Goal: Task Accomplishment & Management: Manage account settings

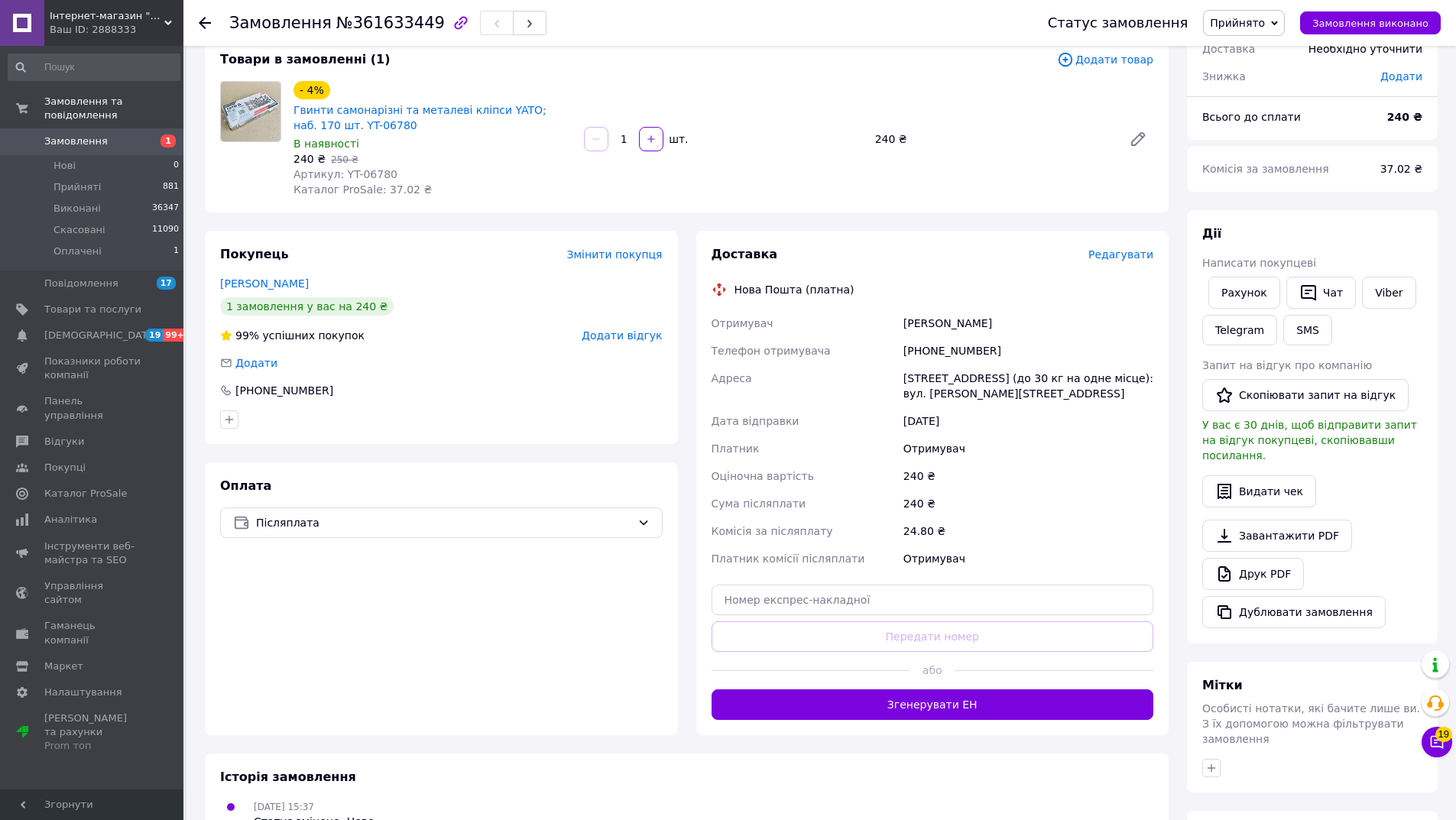
scroll to position [48, 0]
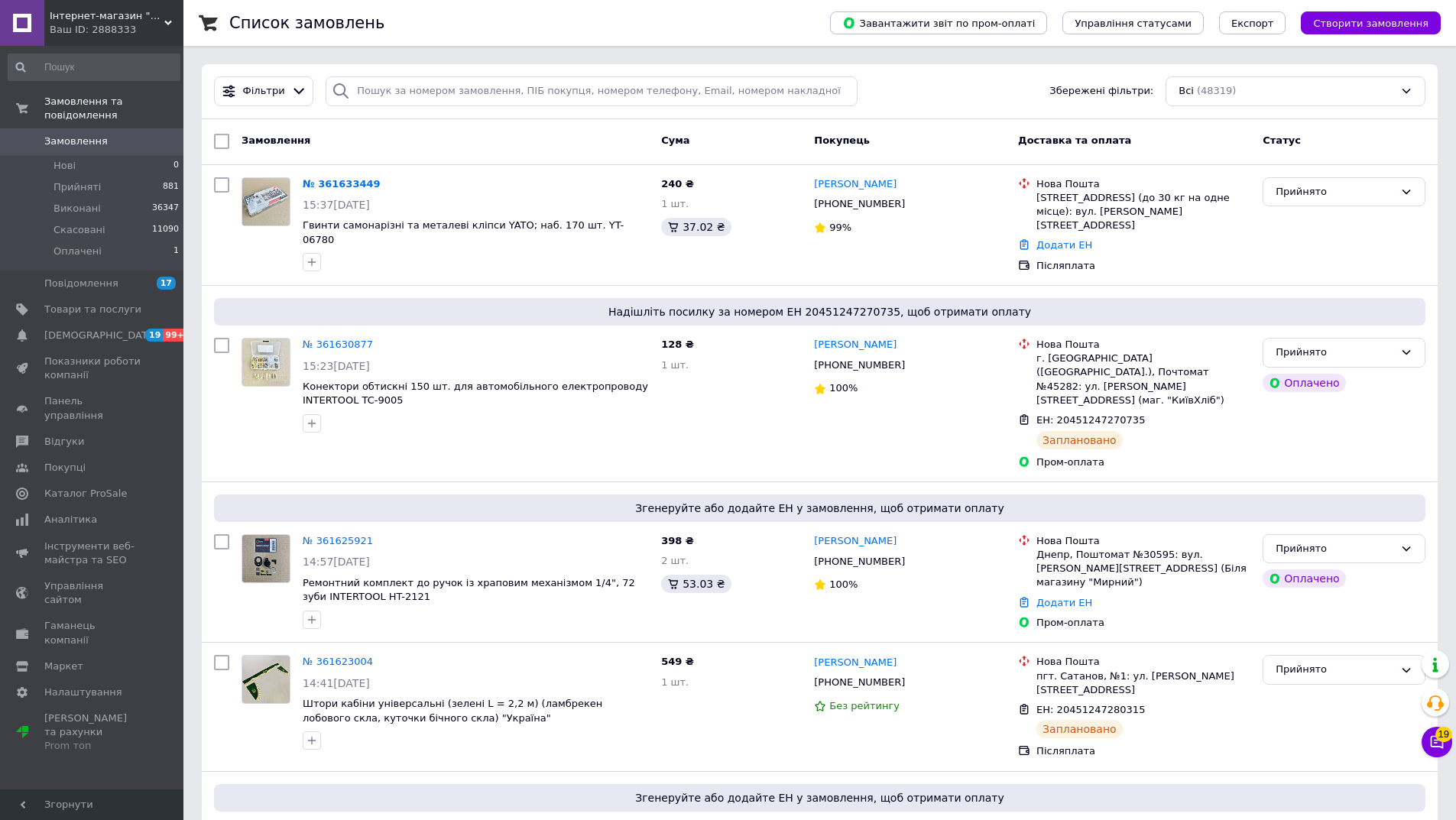
click at [171, 16] on div "Інтернет-магазин "Деталіон" Ваш ID: 2888333" at bounding box center [114, 23] width 139 height 46
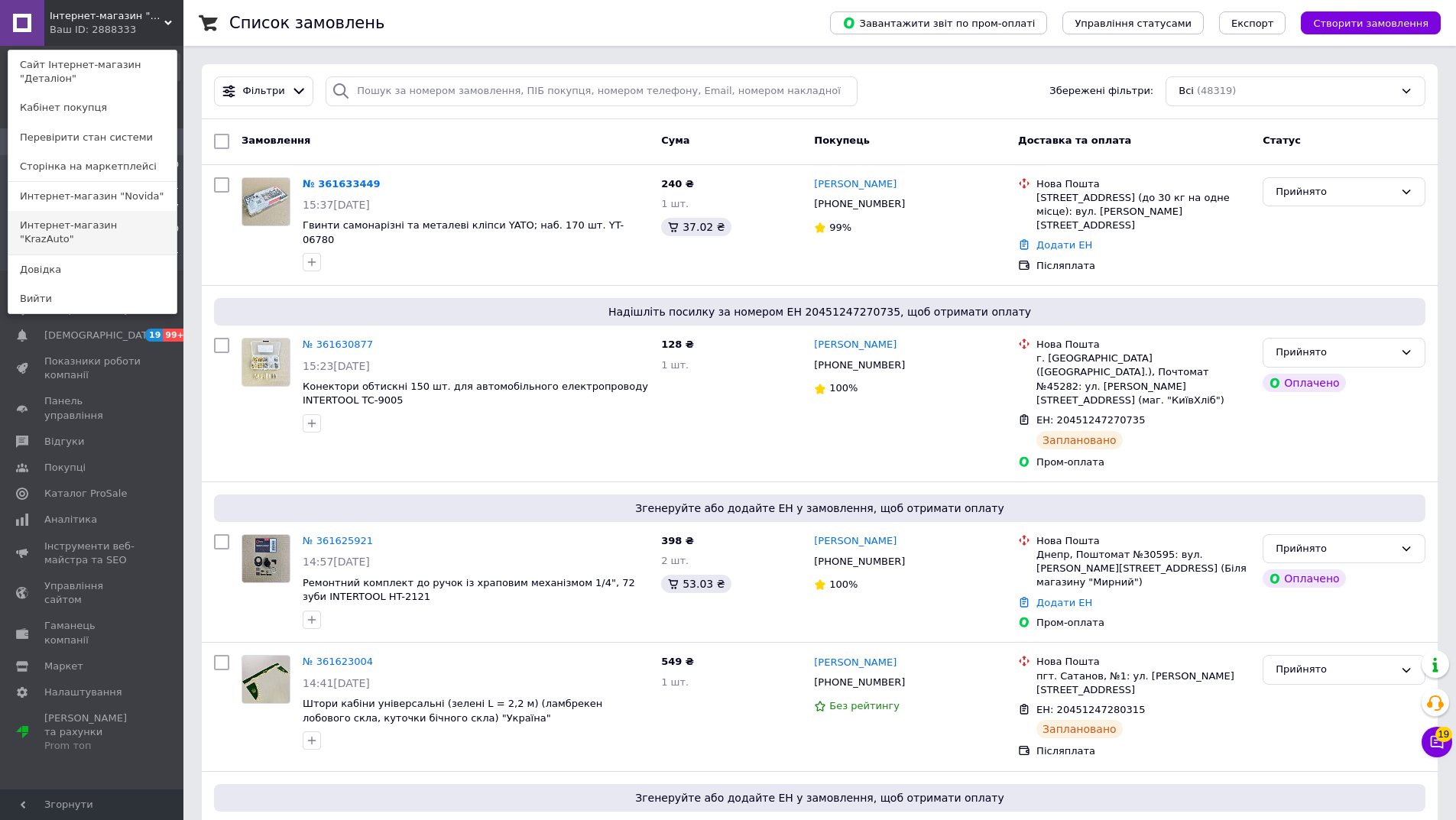
click at [160, 217] on link "Интернет-магазин "KrazAuto"" at bounding box center [92, 232] width 168 height 43
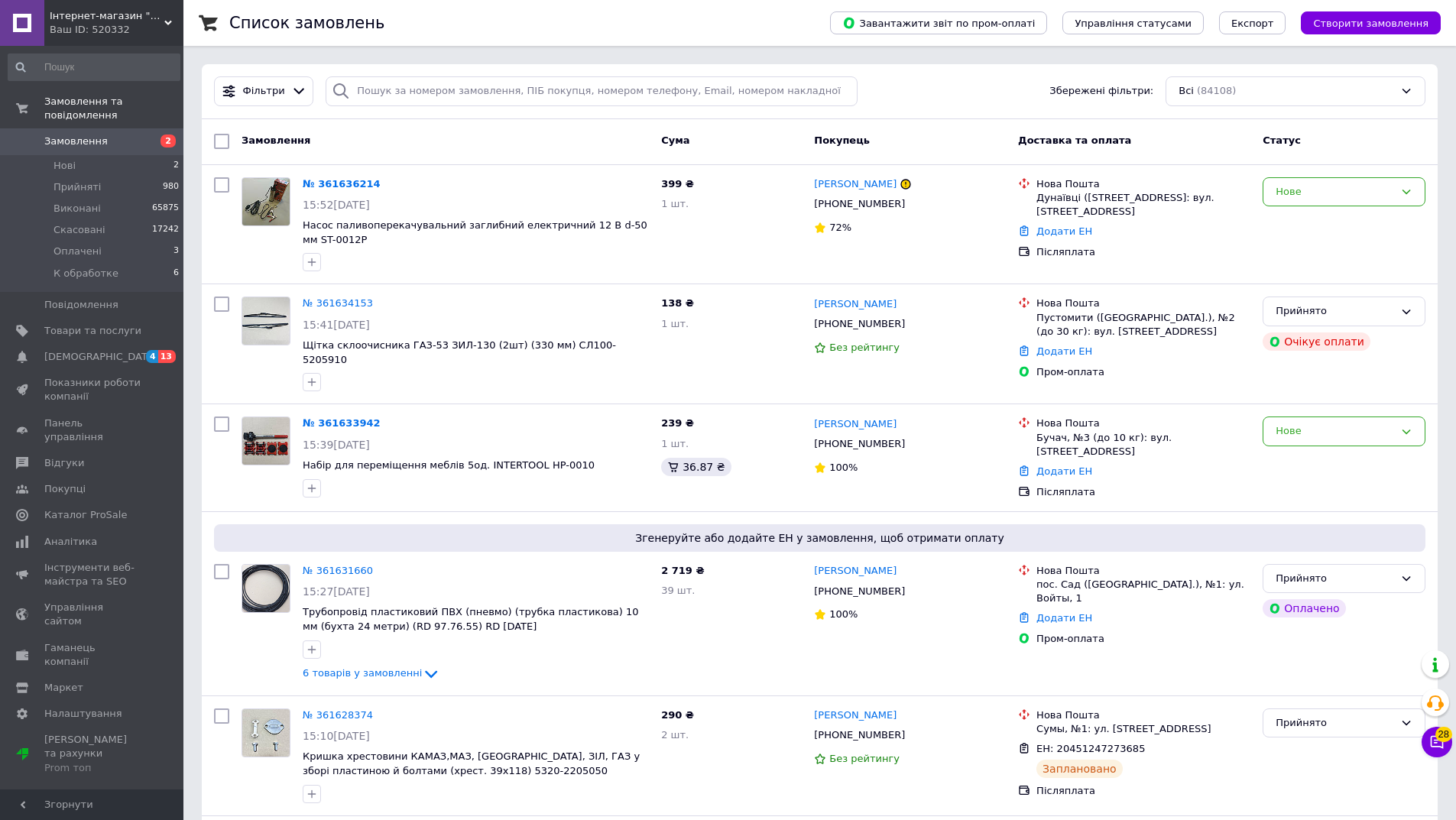
click at [172, 16] on div "Інтернет-магазин "KrazAuto" Ваш ID: 520332" at bounding box center [114, 23] width 139 height 46
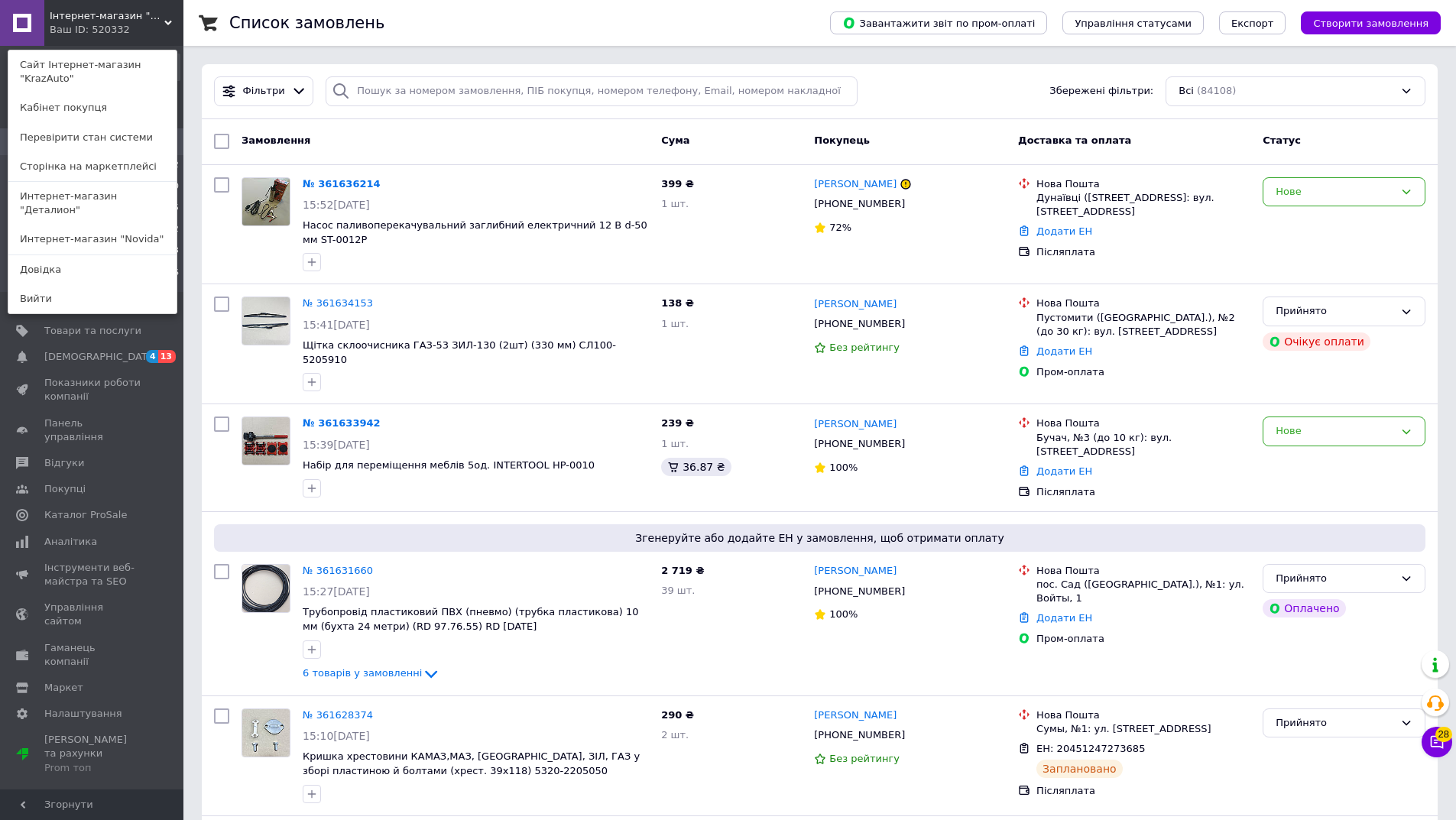
click at [497, 22] on div "Список замовлень" at bounding box center [514, 23] width 570 height 46
click at [456, 7] on div "Список замовлень" at bounding box center [514, 23] width 570 height 46
paste input "WT-9107"
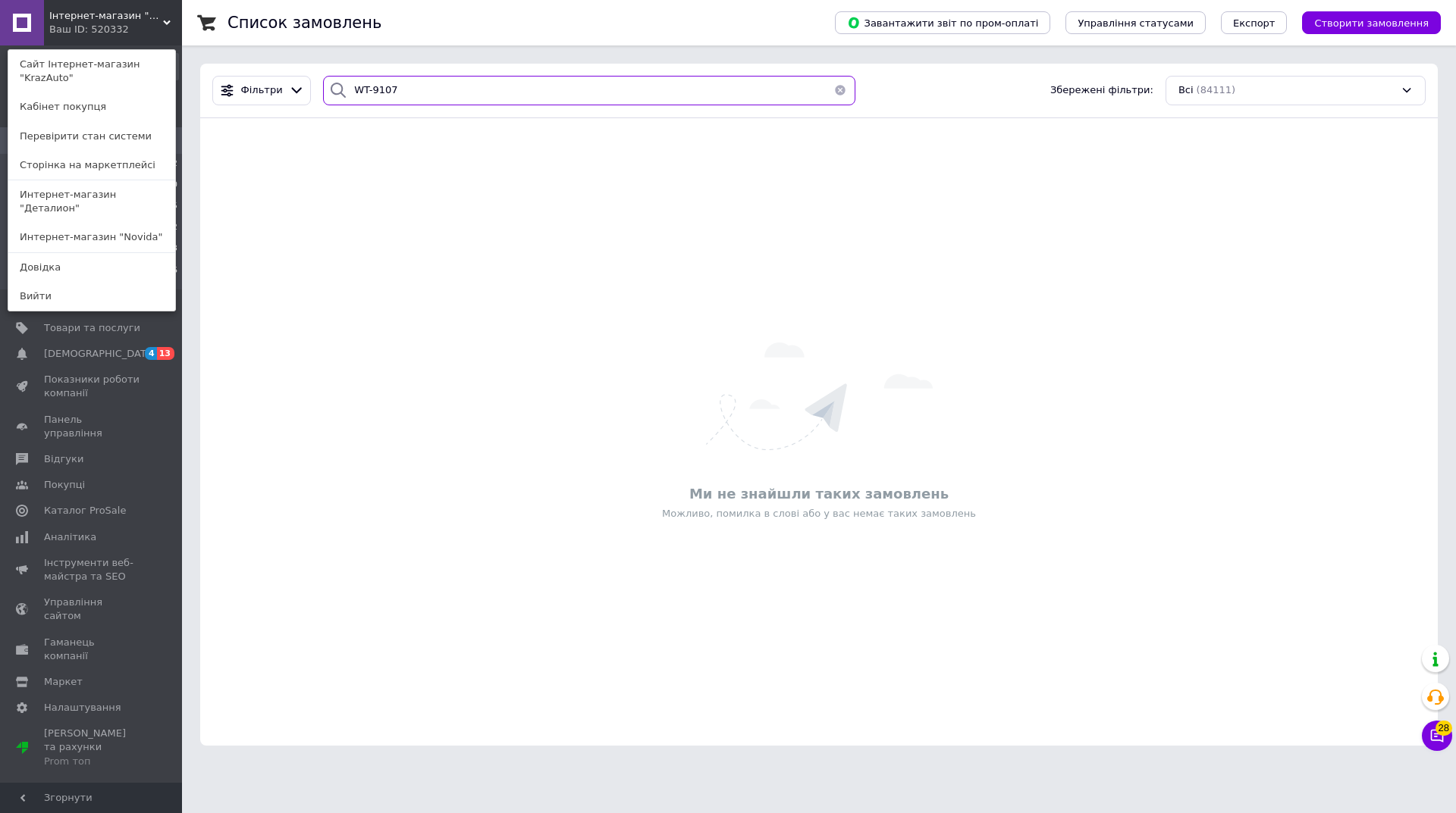
type input "WT-9107"
click at [151, 31] on div "Інтернет-магазин "KrazAuto" Ваш ID: 520332 Сайт Інтернет-магазин "KrazAuto" Каб…" at bounding box center [91, 22] width 182 height 46
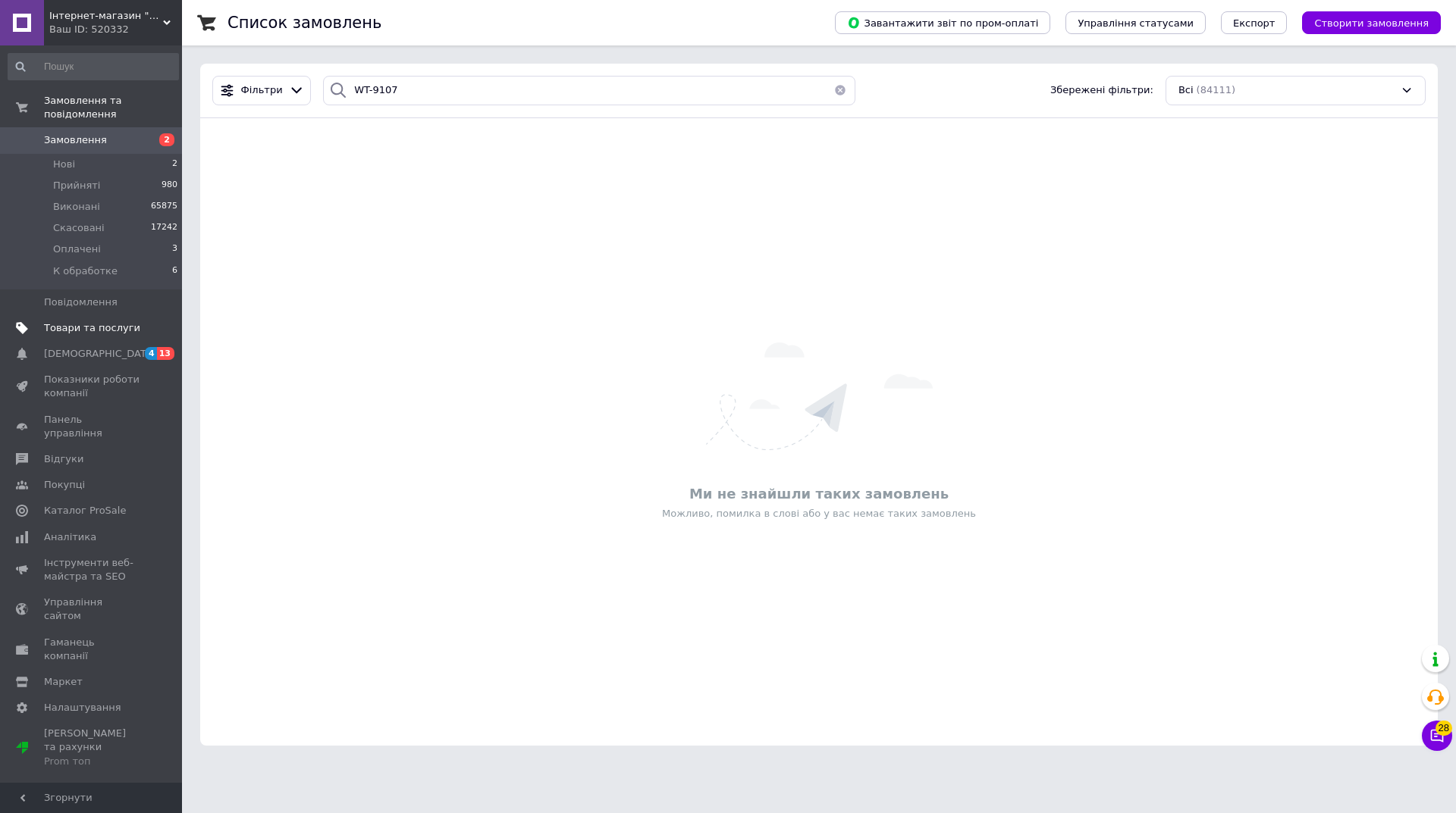
click at [83, 321] on span "Товари та послуги" at bounding box center [92, 328] width 96 height 13
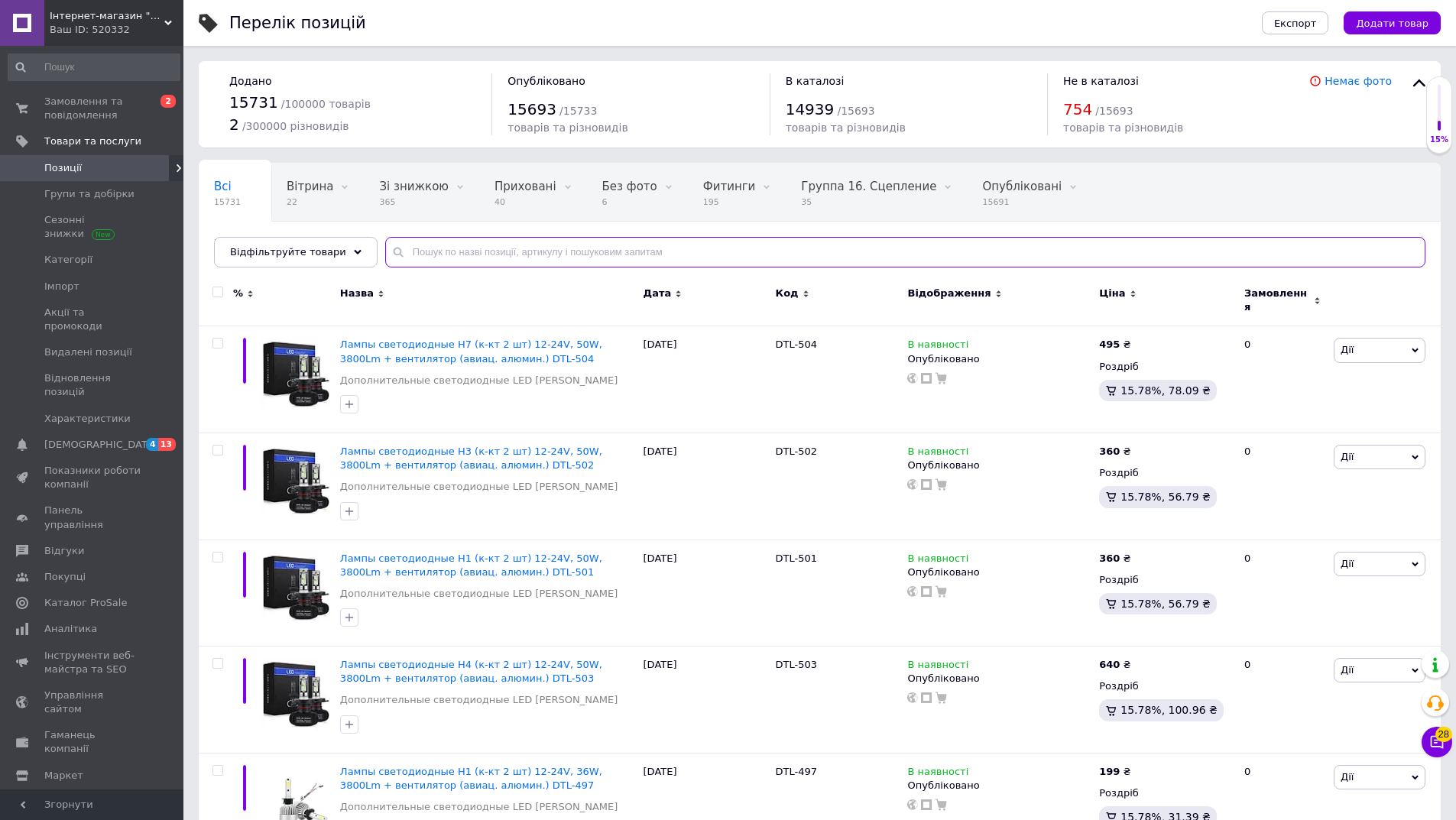
paste input "WT-9107"
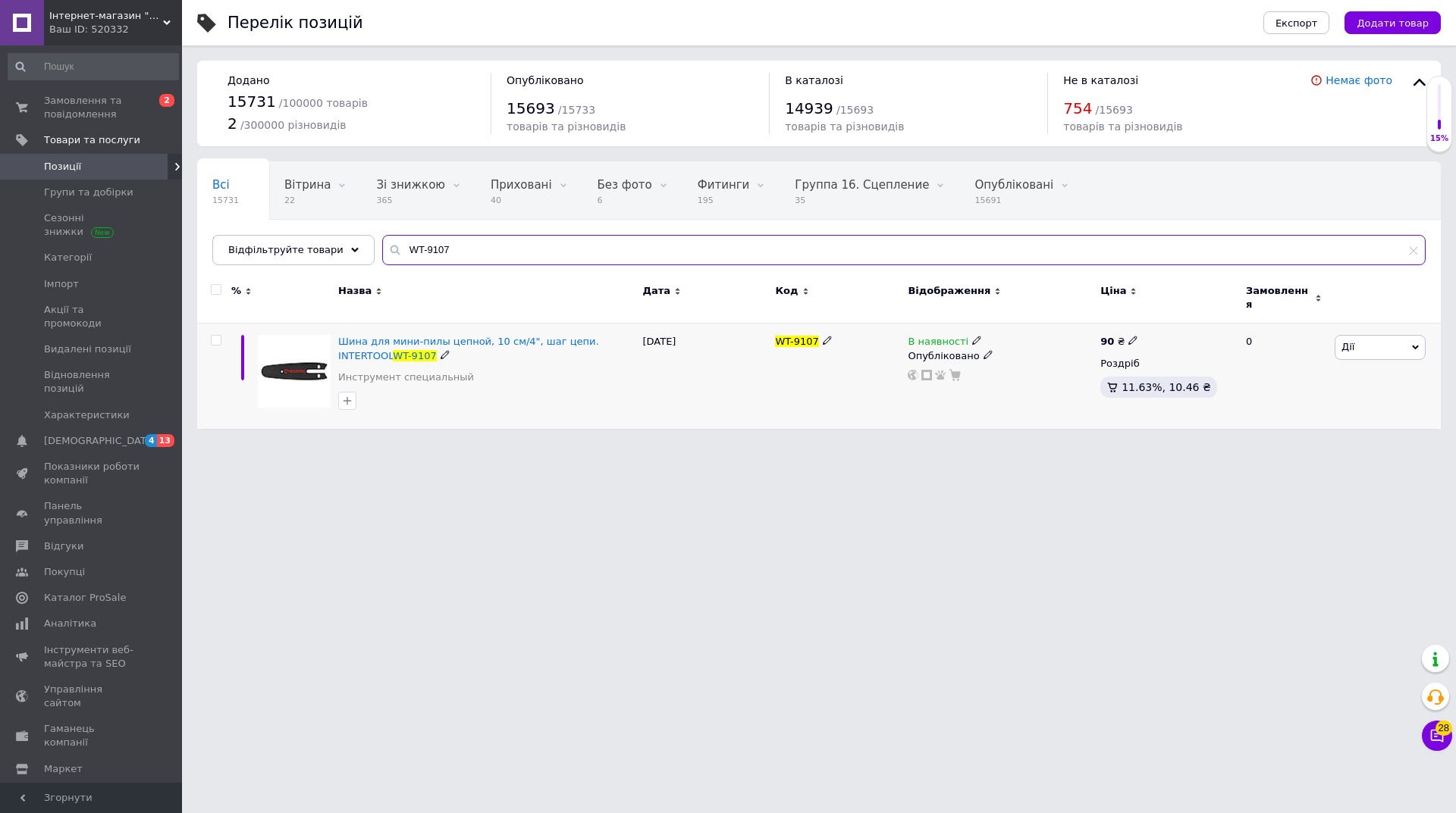
type input "WT-9107"
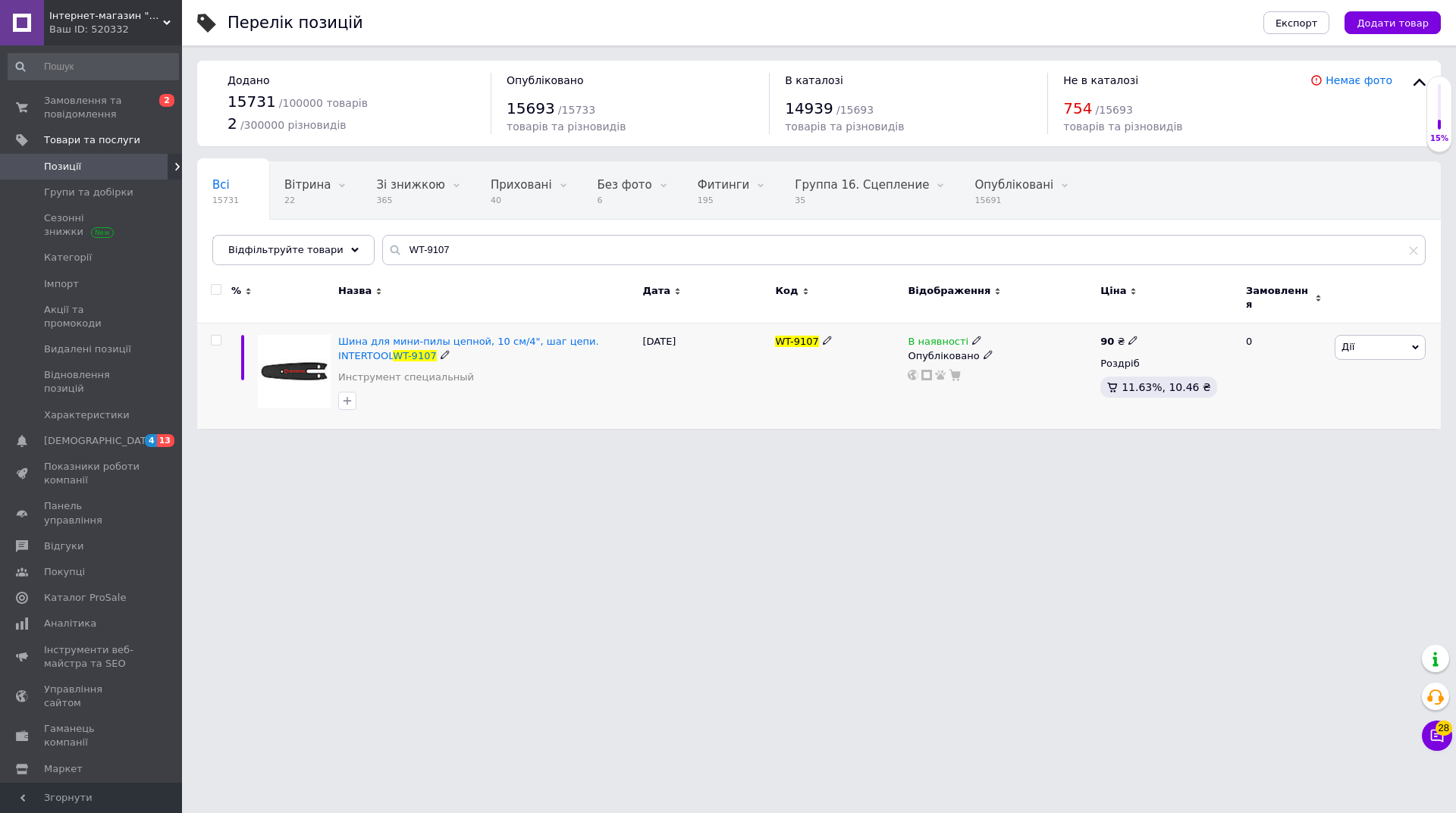
click at [972, 335] on span at bounding box center [976, 340] width 9 height 11
click at [1019, 344] on li "Немає в наявності" at bounding box center [1058, 354] width 144 height 22
click at [948, 384] on div "В наявності Наявність Немає в наявності В наявності Під замовлення Готово до ві…" at bounding box center [1000, 376] width 193 height 105
click at [876, 390] on div "WT-9107" at bounding box center [837, 376] width 133 height 105
click at [662, 375] on div "15.02.2025" at bounding box center [705, 376] width 133 height 105
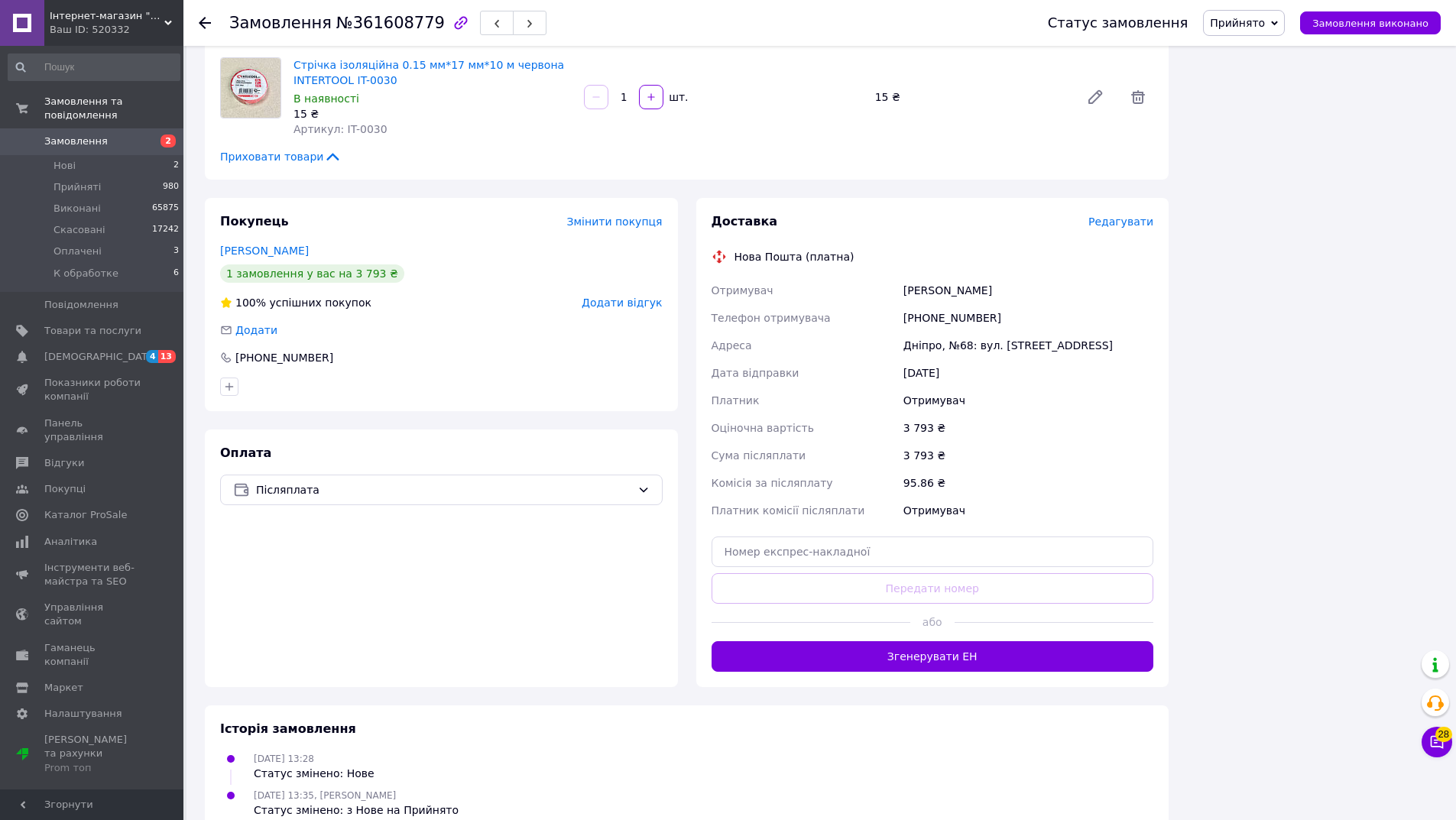
scroll to position [1390, 0]
